Goal: Find specific page/section: Find specific page/section

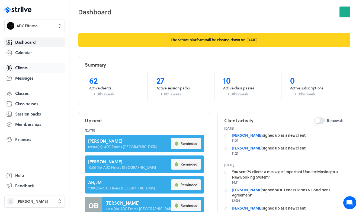
click at [29, 69] on link "Clients" at bounding box center [34, 68] width 61 height 10
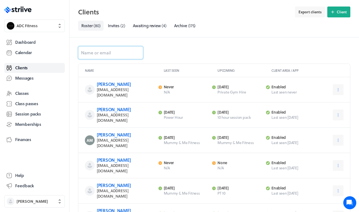
click at [90, 46] on input at bounding box center [110, 52] width 65 height 13
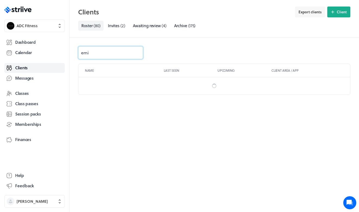
type input "[PERSON_NAME]"
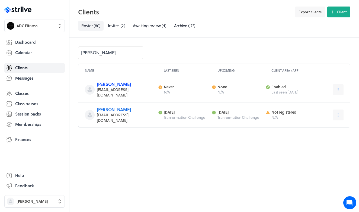
click at [128, 86] on link "[PERSON_NAME]" at bounding box center [114, 84] width 34 height 6
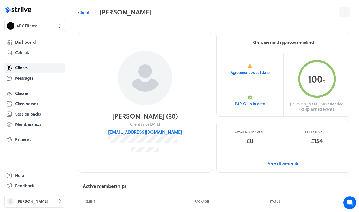
click at [167, 117] on h2 "[PERSON_NAME] ( 30 )" at bounding box center [144, 116] width 65 height 9
click at [33, 51] on link "Calendar" at bounding box center [34, 53] width 61 height 10
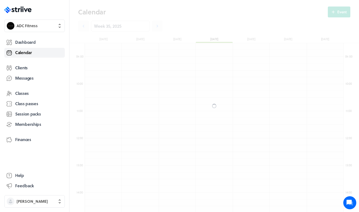
scroll to position [651, 259]
